Goal: Transaction & Acquisition: Purchase product/service

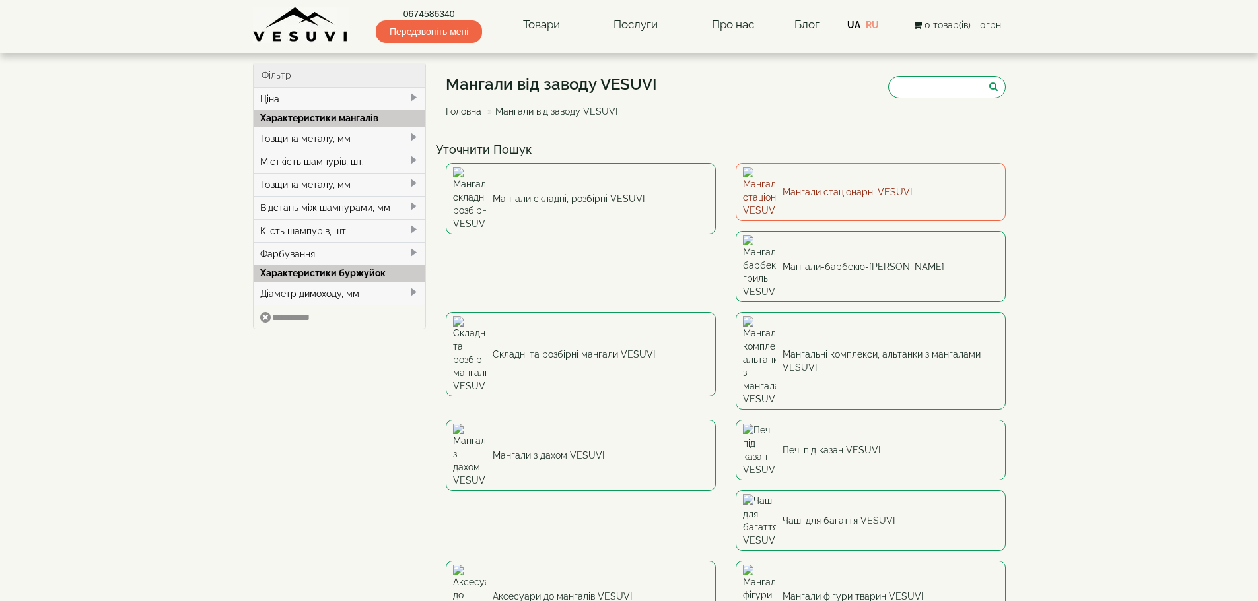
click at [866, 181] on link "Мангали стаціонарні VESUVI" at bounding box center [870, 192] width 270 height 58
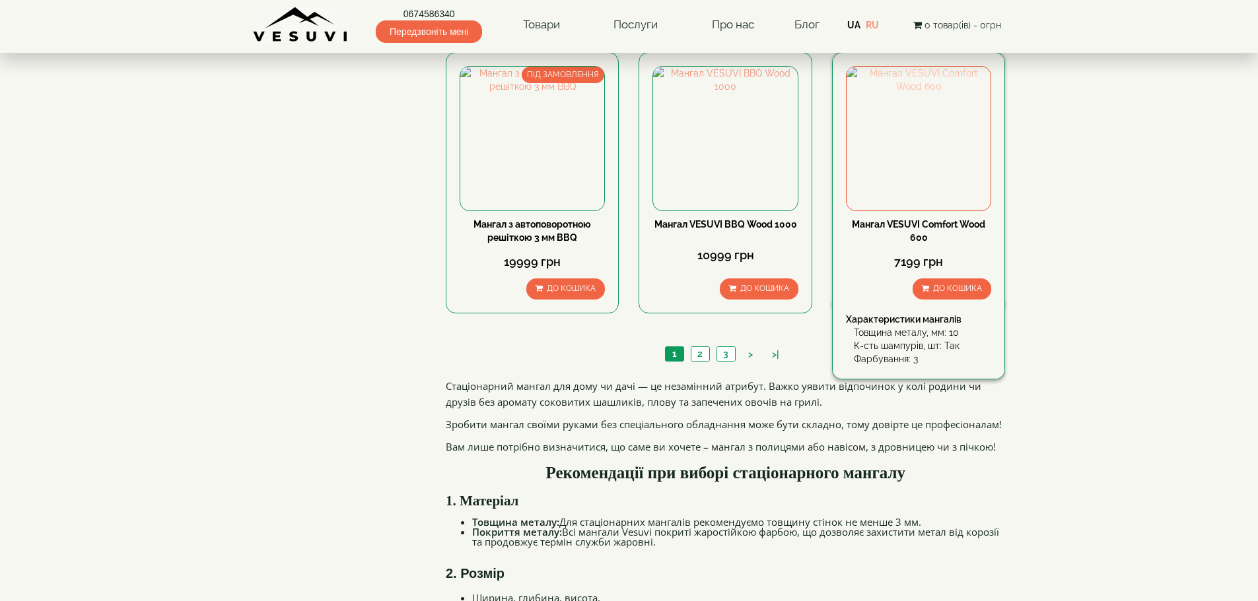
scroll to position [1188, 0]
